Goal: Information Seeking & Learning: Compare options

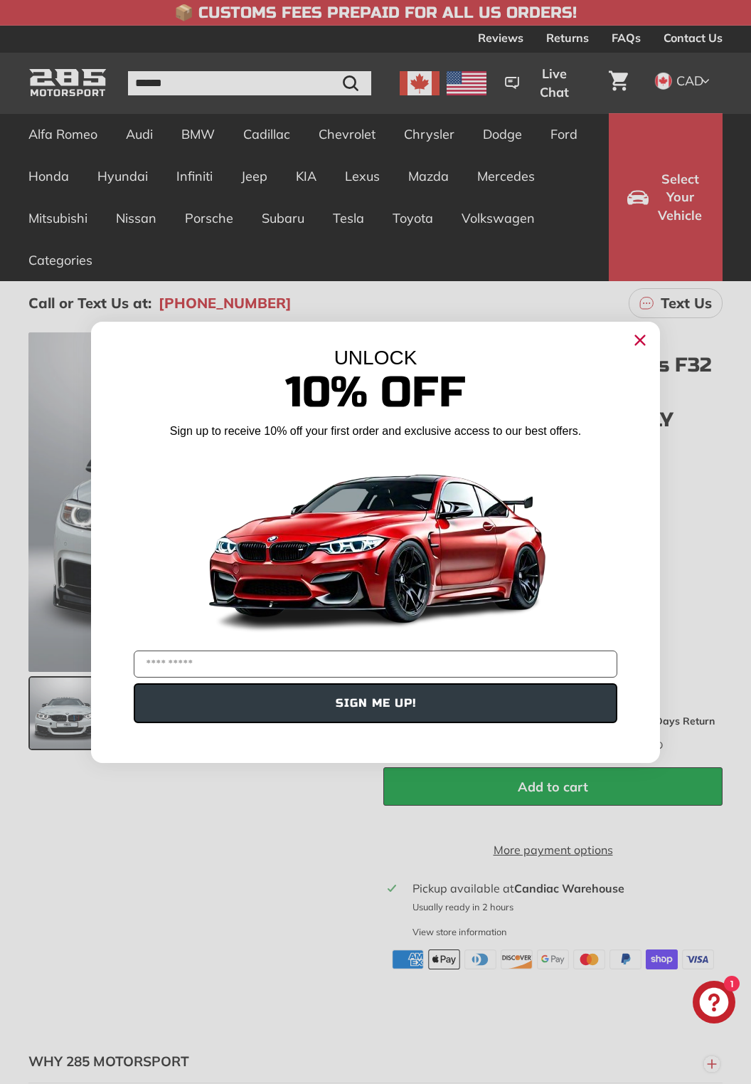
click at [644, 337] on circle "Close dialog" at bounding box center [640, 339] width 21 height 21
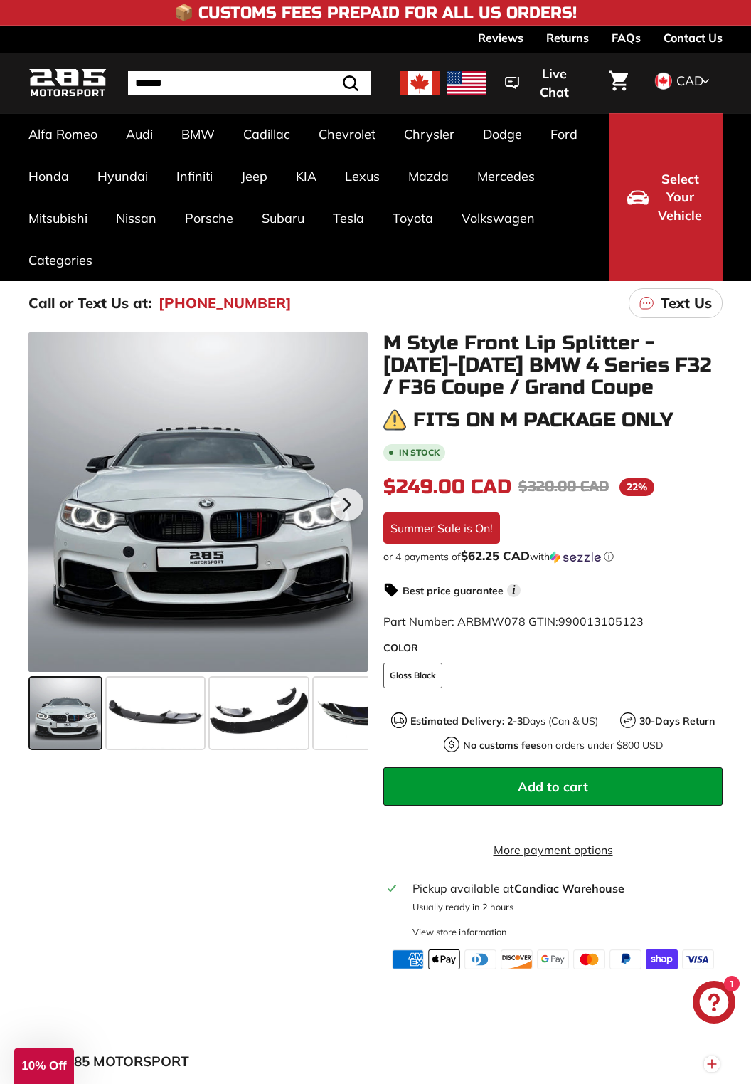
click at [344, 712] on span at bounding box center [364, 712] width 100 height 71
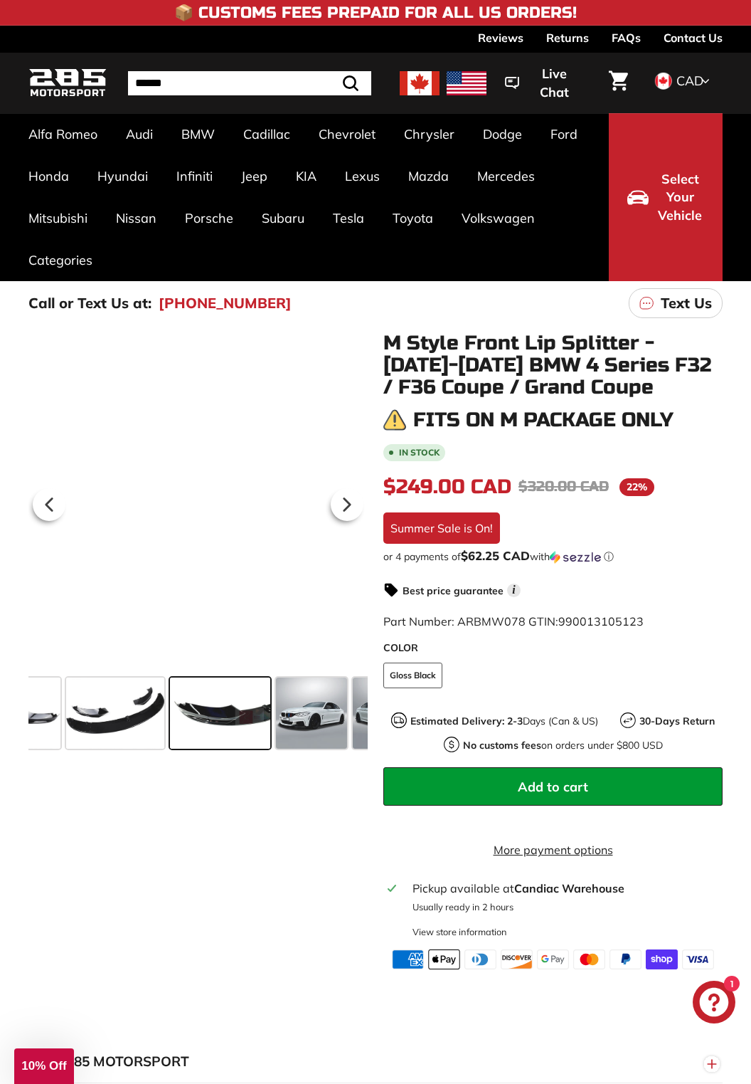
scroll to position [0, 166]
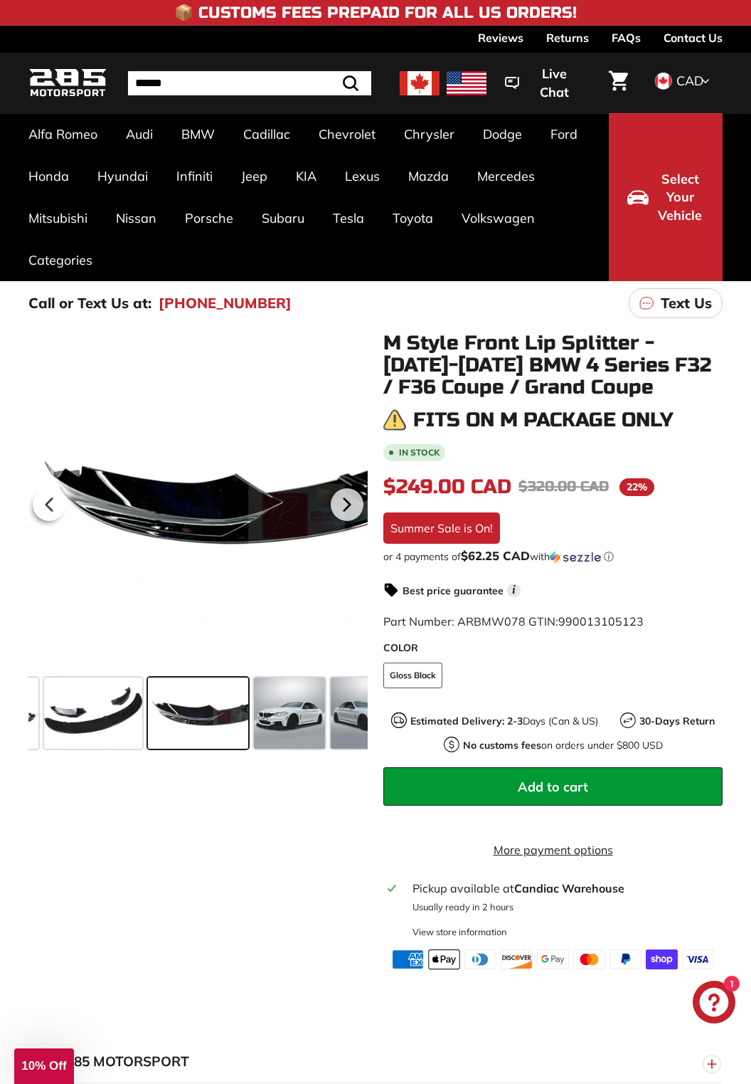
click at [286, 718] on span at bounding box center [289, 712] width 71 height 71
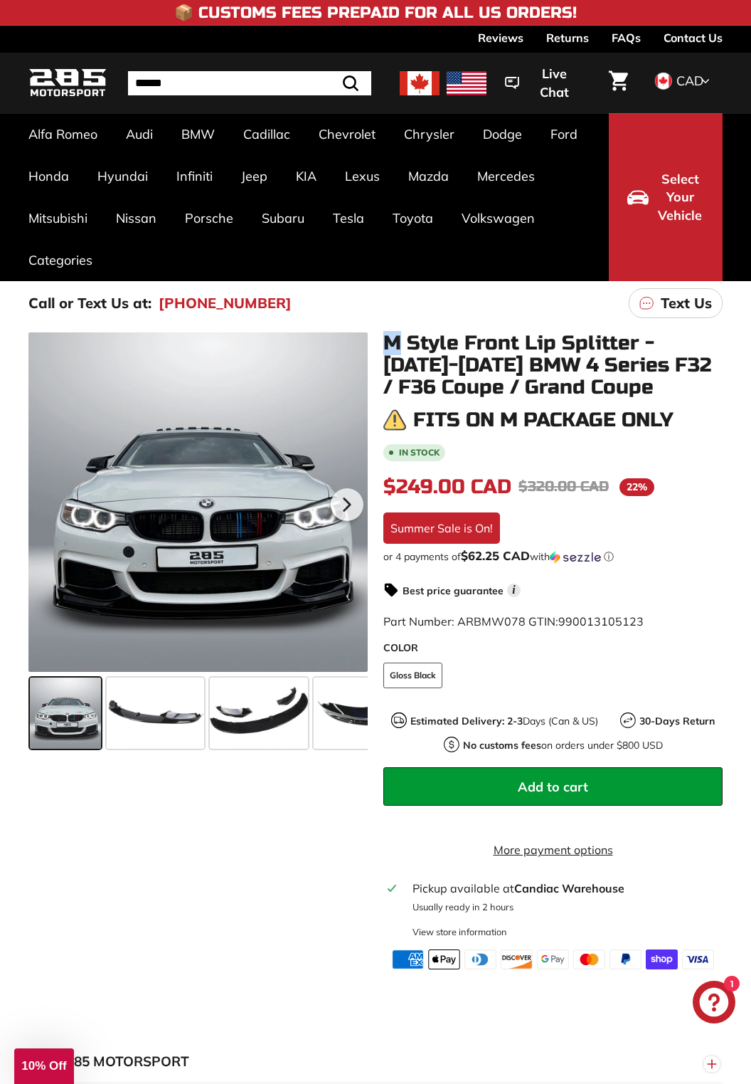
click at [138, 732] on span at bounding box center [155, 712] width 97 height 71
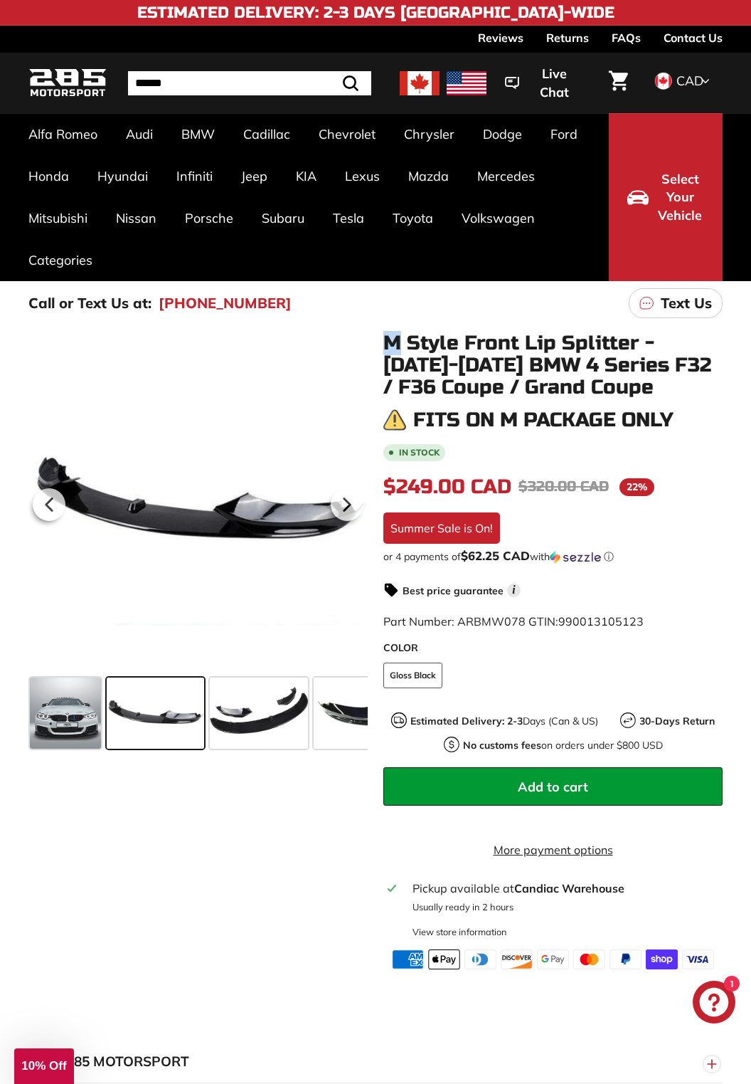
click at [69, 714] on span at bounding box center [65, 712] width 71 height 71
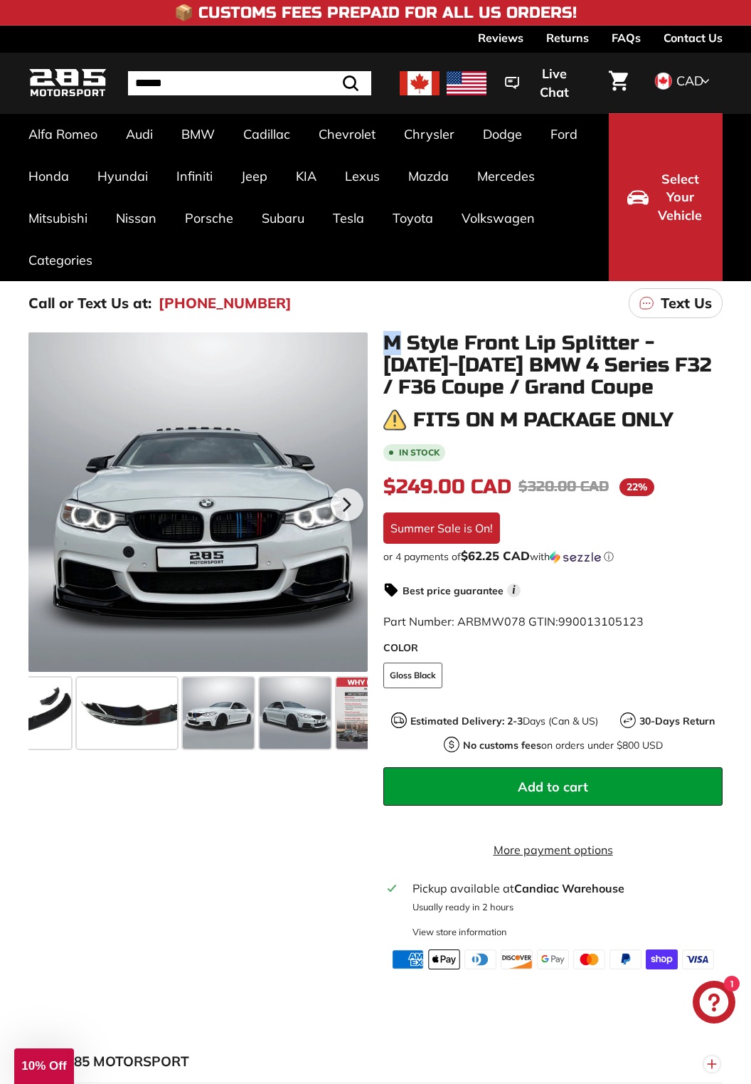
scroll to position [0, 280]
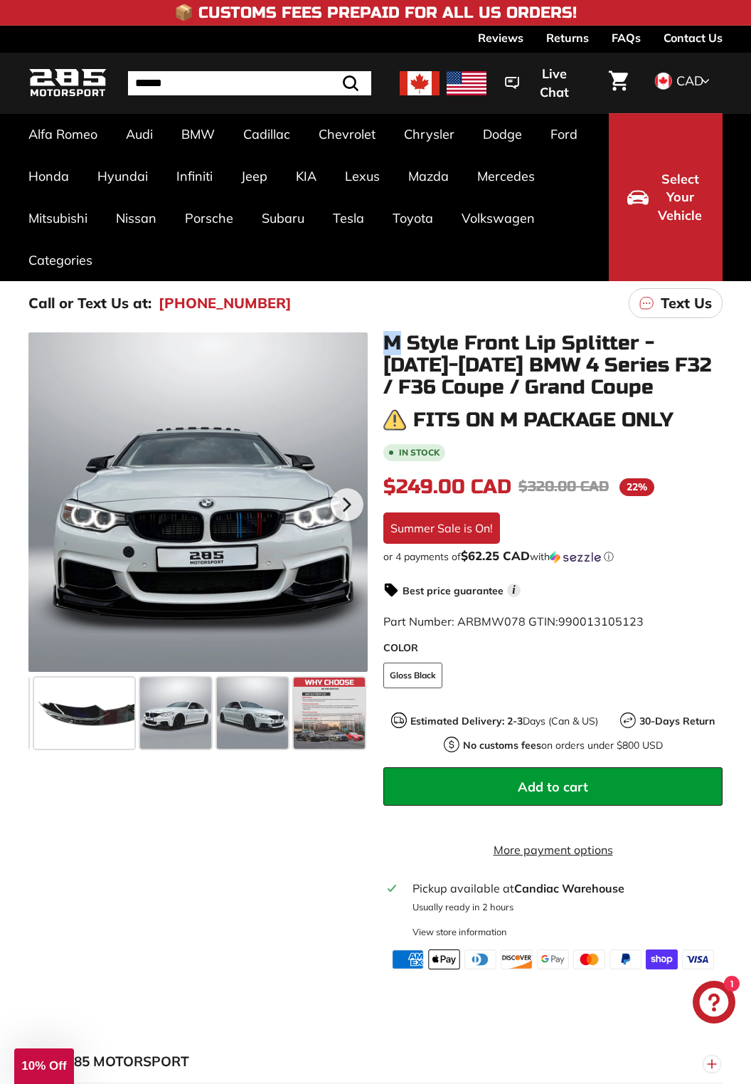
click at [6, 830] on div ".cls-1{fill:none;stroke:#000;stroke-miterlimit:10;stroke-width:2px} .cls-1{fill…" at bounding box center [375, 650] width 751 height 637
click at [171, 739] on span at bounding box center [175, 712] width 71 height 71
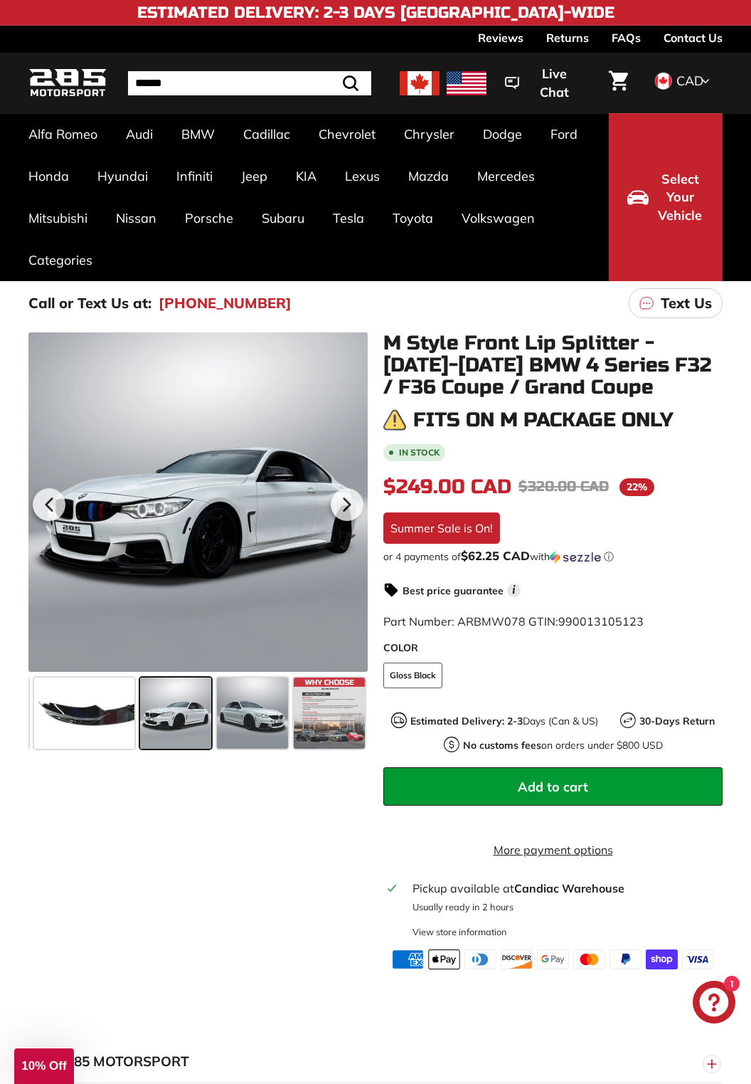
click at [337, 716] on span at bounding box center [329, 712] width 71 height 71
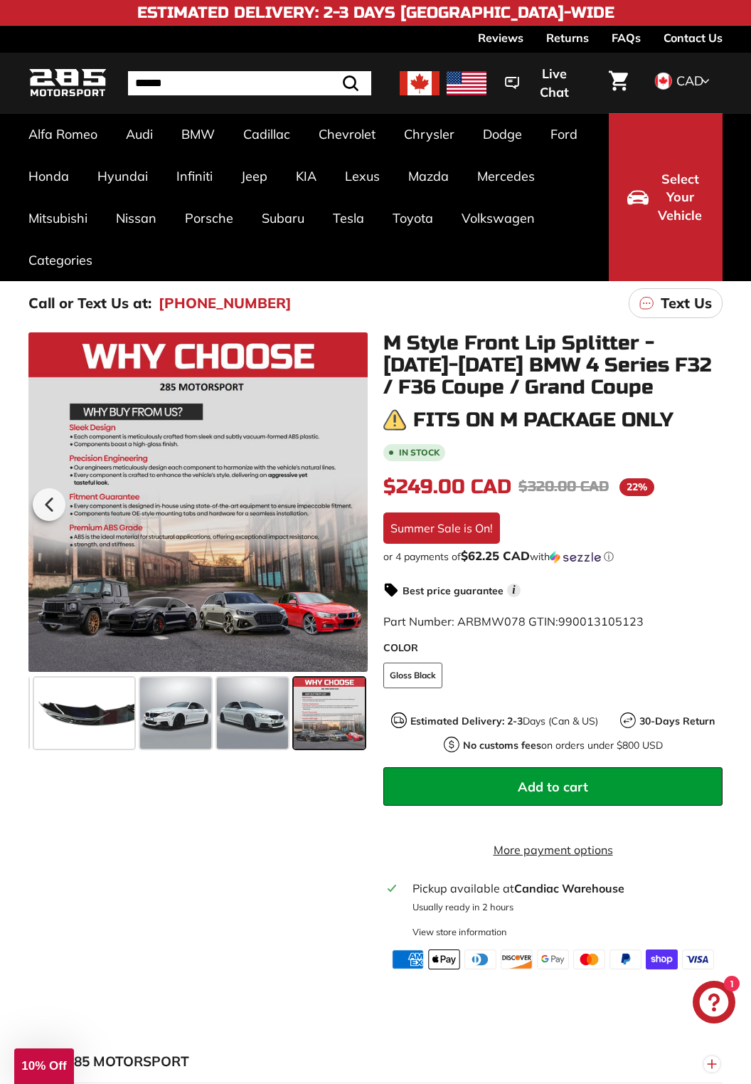
click at [258, 723] on span at bounding box center [252, 712] width 71 height 71
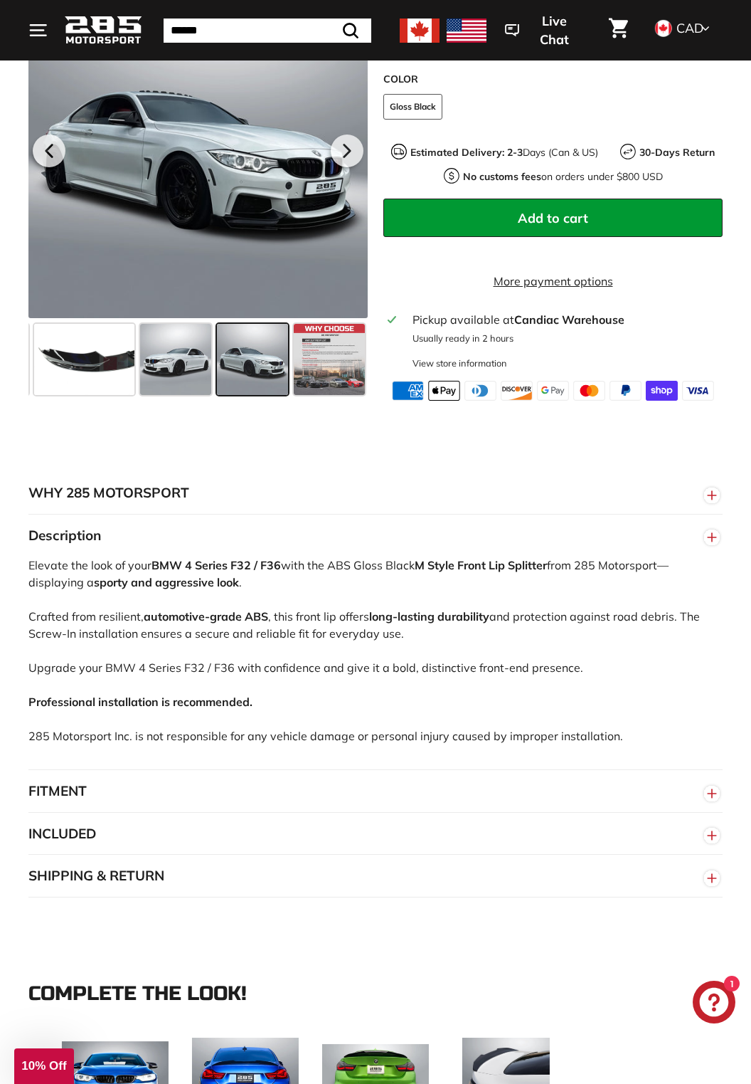
scroll to position [569, 0]
click at [53, 797] on button "FITMENT" at bounding box center [375, 790] width 695 height 43
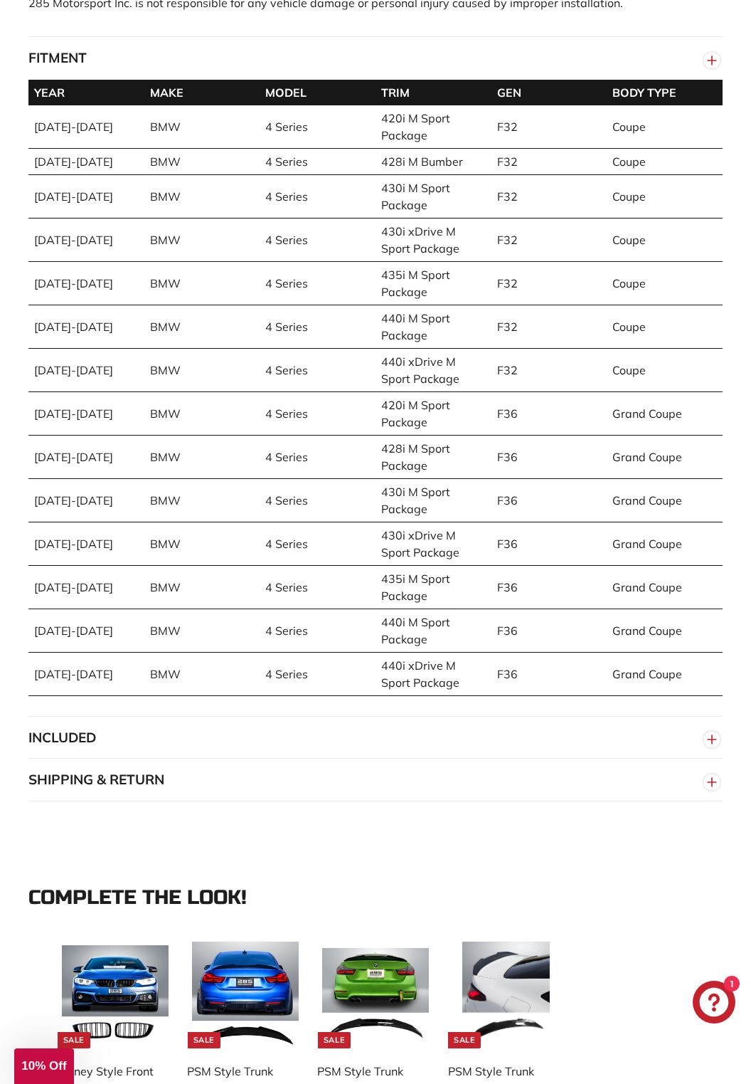
scroll to position [1309, 0]
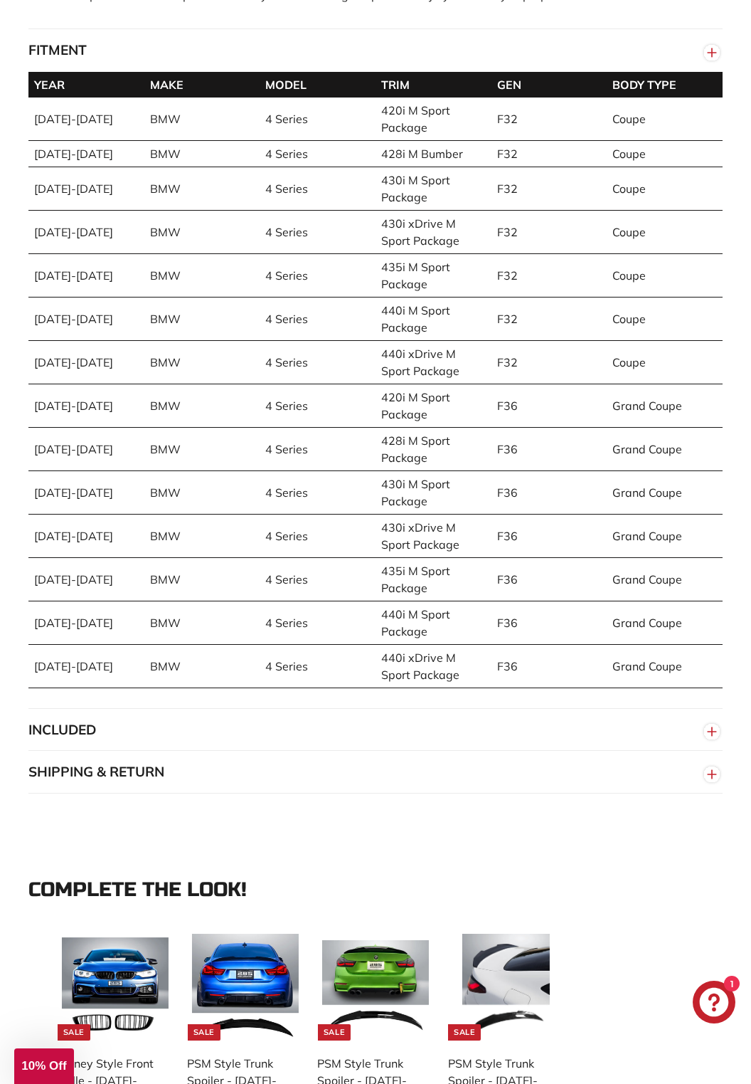
click at [53, 741] on button "INCLUDED" at bounding box center [375, 730] width 695 height 43
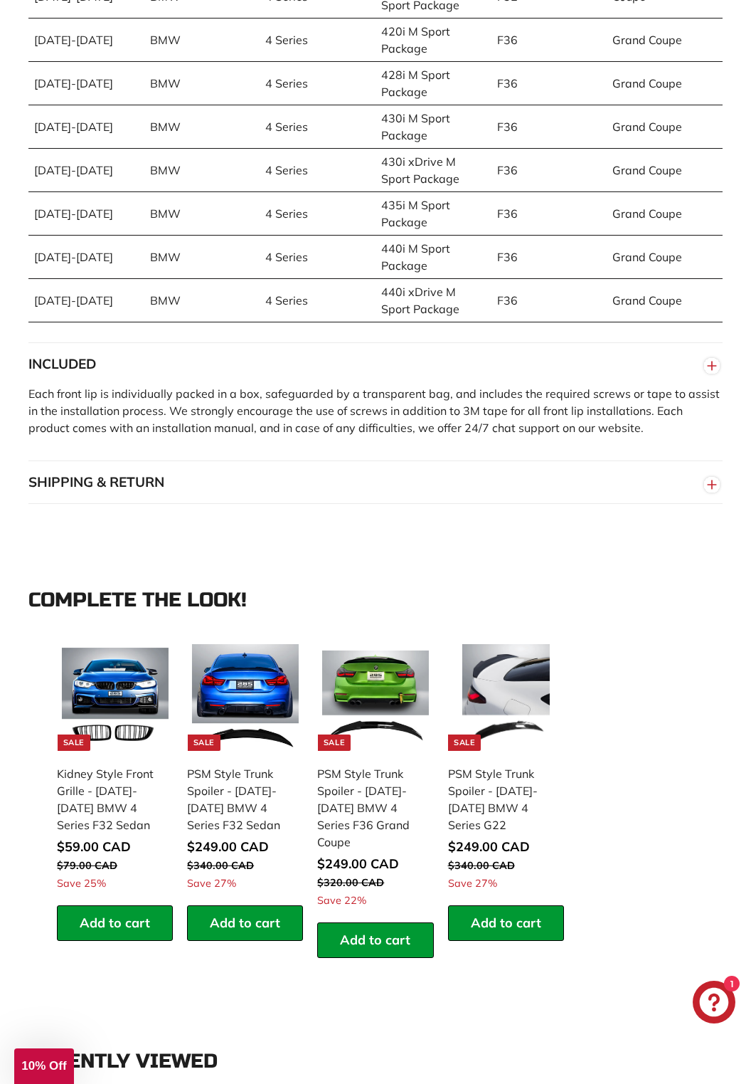
scroll to position [1677, 0]
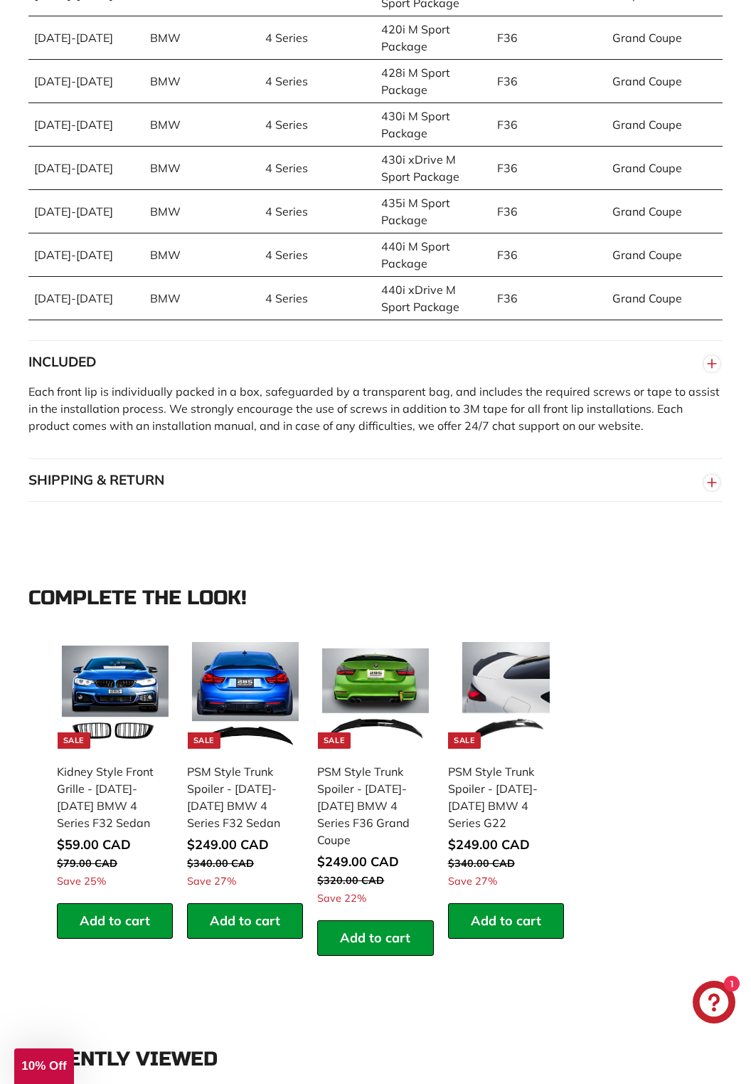
click at [4, 963] on div "**********" at bounding box center [375, 800] width 751 height 325
